Goal: Information Seeking & Learning: Learn about a topic

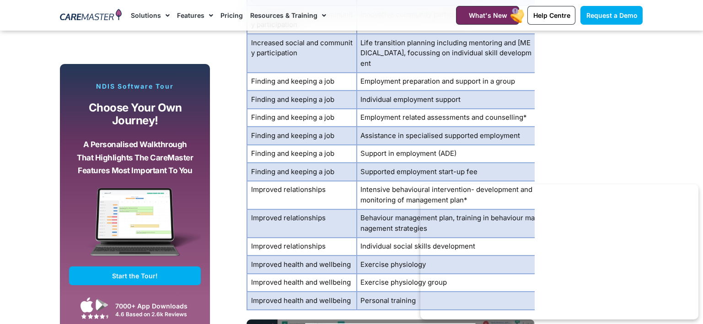
scroll to position [2514, 0]
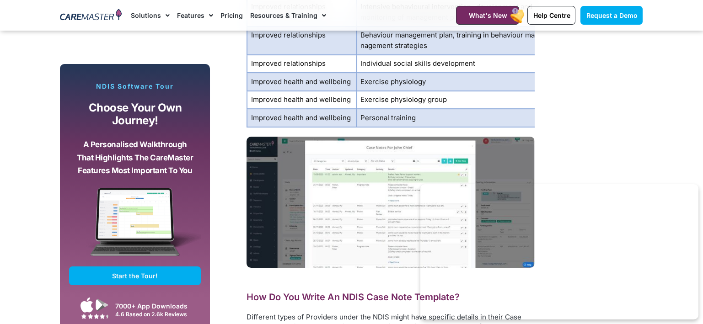
click at [374, 211] on img at bounding box center [390, 202] width 288 height 131
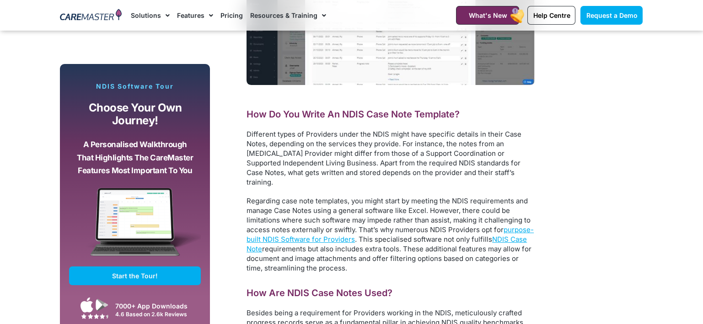
scroll to position [2697, 0]
click at [508, 235] on span "NDIS Case Note" at bounding box center [386, 244] width 280 height 18
